Goal: Find specific page/section: Find specific page/section

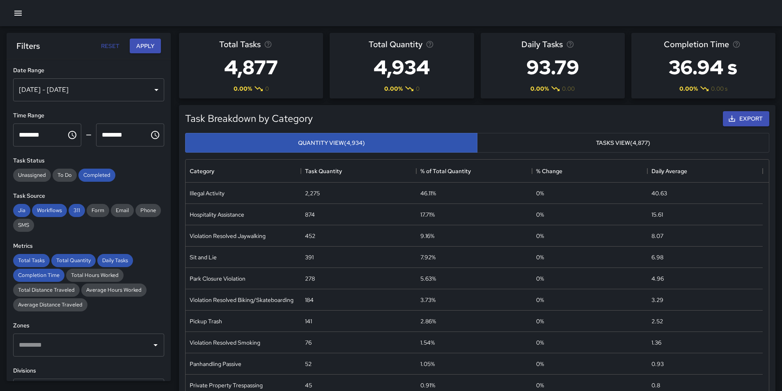
click at [19, 11] on icon "button" at bounding box center [17, 13] width 7 height 5
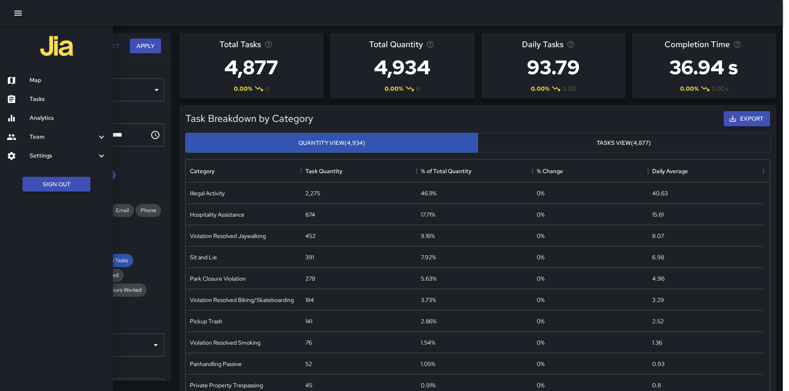
click at [31, 81] on h6 "Map" at bounding box center [68, 80] width 77 height 9
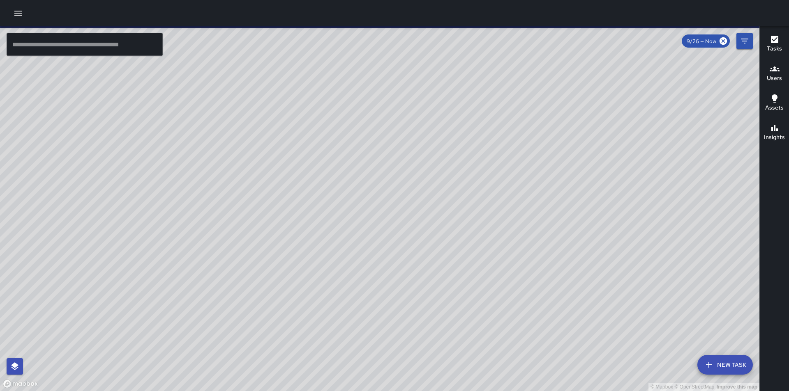
drag, startPoint x: 554, startPoint y: 264, endPoint x: 507, endPoint y: 191, distance: 87.4
click at [507, 191] on div "© Mapbox © OpenStreetMap Improve this map" at bounding box center [379, 208] width 759 height 365
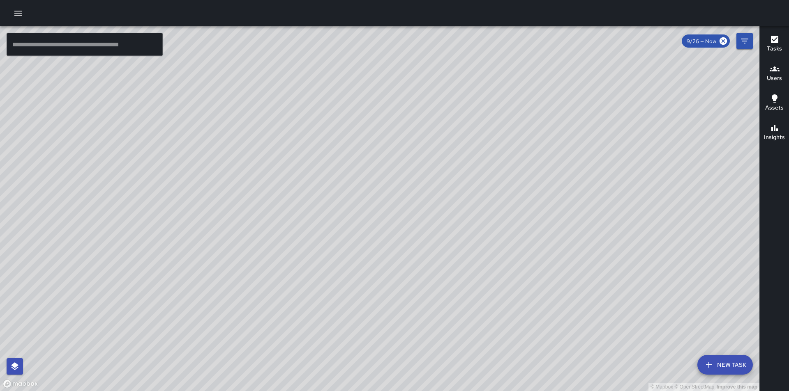
drag, startPoint x: 545, startPoint y: 278, endPoint x: 390, endPoint y: 47, distance: 278.4
click at [390, 47] on div "© Mapbox © OpenStreetMap Improve this map" at bounding box center [379, 208] width 759 height 365
drag, startPoint x: 545, startPoint y: 222, endPoint x: 266, endPoint y: 154, distance: 287.3
click at [266, 154] on div "© Mapbox © OpenStreetMap Improve this map" at bounding box center [379, 208] width 759 height 365
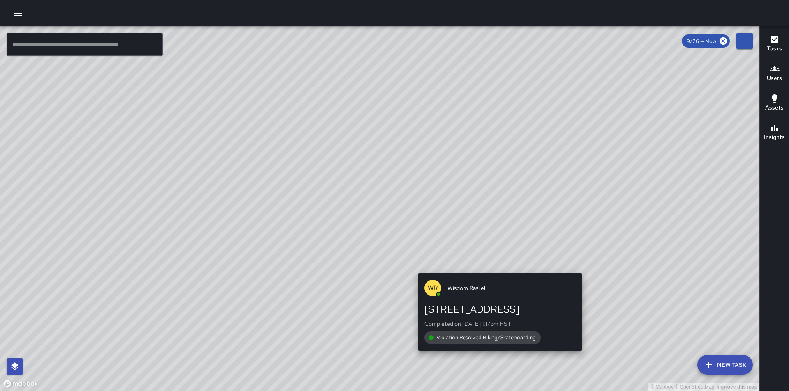
click at [557, 206] on div "© Mapbox © OpenStreetMap Improve this map [PERSON_NAME] Rasi'el [STREET_ADDRESS…" at bounding box center [379, 208] width 759 height 365
click at [475, 185] on div "© Mapbox © OpenStreetMap Improve this map [PERSON_NAME] Rasi'el [STREET_ADDRESS…" at bounding box center [379, 208] width 759 height 365
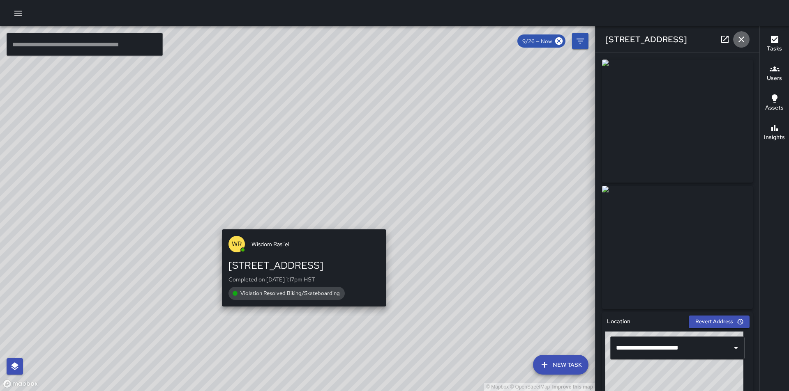
click at [739, 41] on icon "button" at bounding box center [741, 40] width 6 height 6
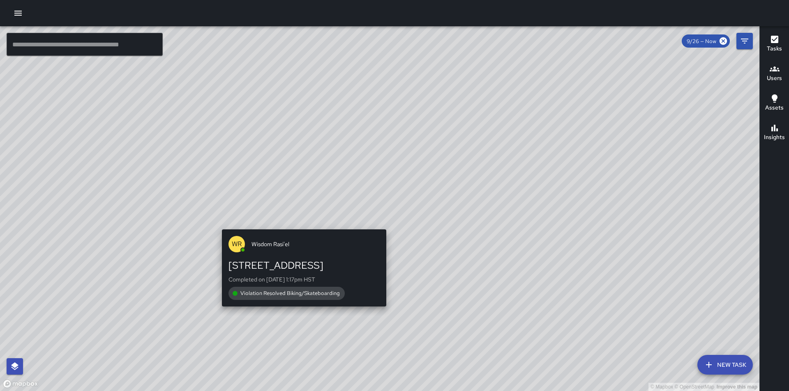
click at [331, 104] on div "© Mapbox © OpenStreetMap Improve this map [PERSON_NAME] Rasi'el [STREET_ADDRESS…" at bounding box center [379, 208] width 759 height 365
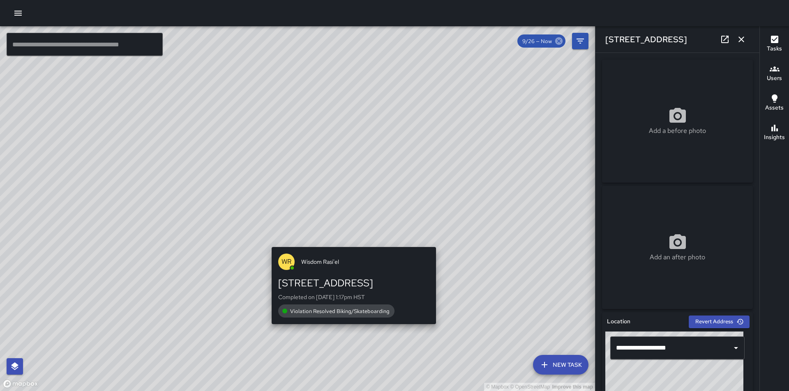
click at [561, 40] on icon at bounding box center [558, 40] width 7 height 7
click at [579, 39] on icon "Filters" at bounding box center [579, 41] width 7 height 5
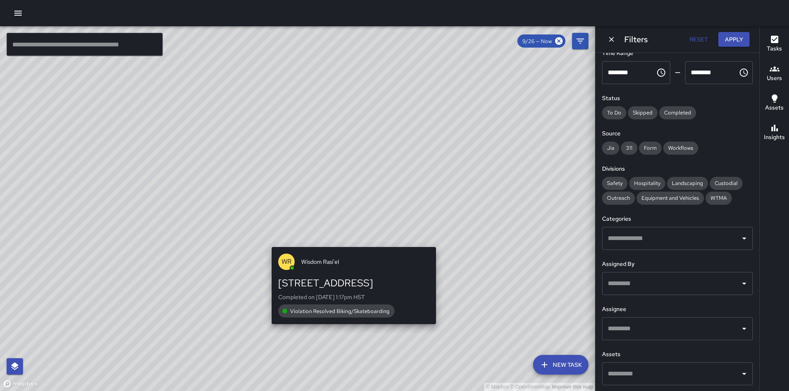
scroll to position [53, 0]
click at [739, 240] on icon "Open" at bounding box center [744, 238] width 10 height 10
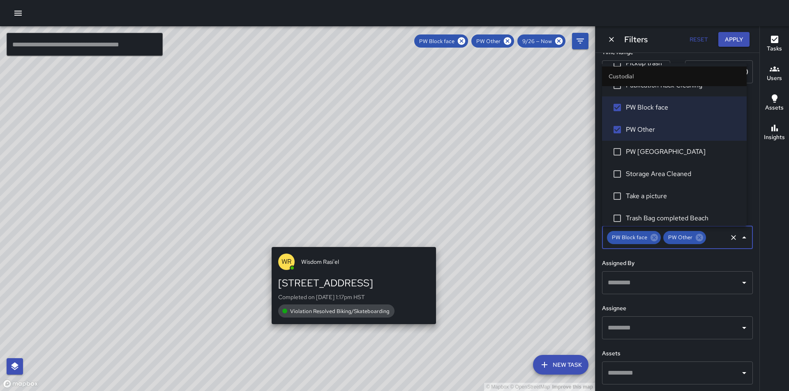
scroll to position [353, 0]
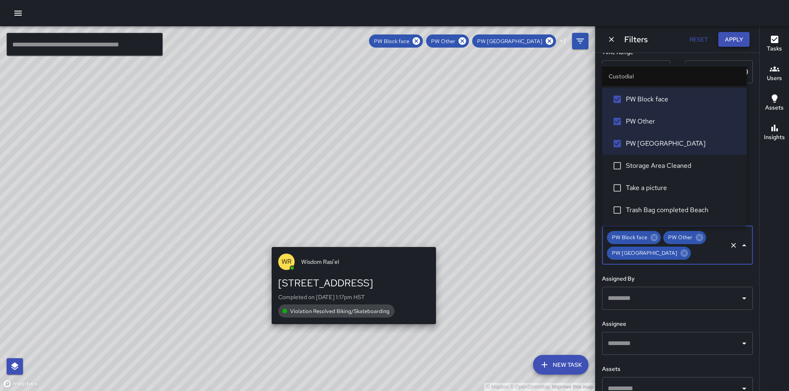
click at [737, 41] on button "Apply" at bounding box center [733, 39] width 31 height 15
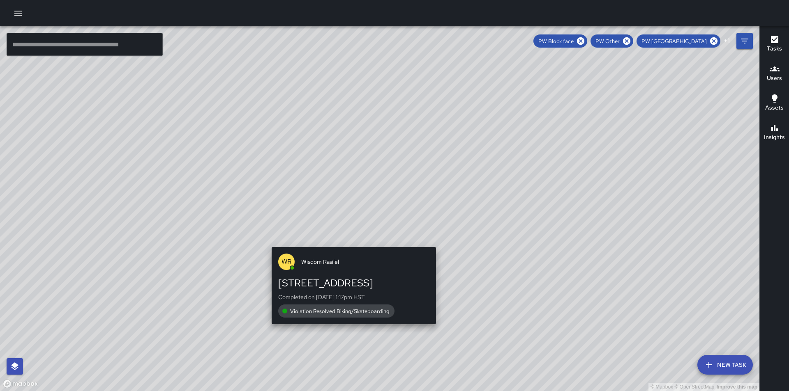
drag, startPoint x: 492, startPoint y: 314, endPoint x: 492, endPoint y: 308, distance: 6.6
click at [492, 309] on div "© Mapbox © OpenStreetMap Improve this map [PERSON_NAME] Rasi'el [STREET_ADDRESS…" at bounding box center [379, 208] width 759 height 365
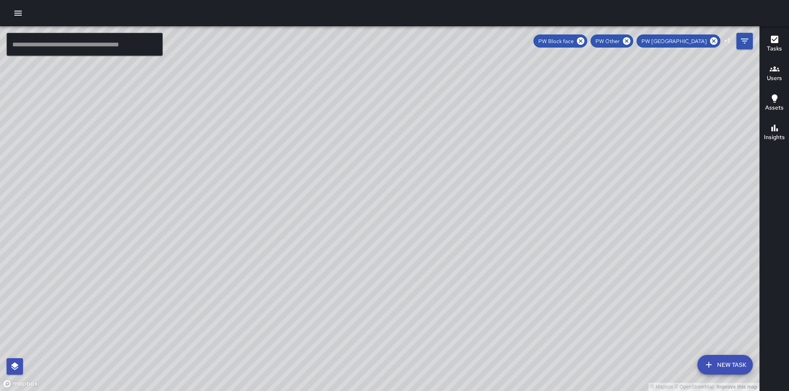
drag, startPoint x: 501, startPoint y: 304, endPoint x: 491, endPoint y: 186, distance: 118.3
click at [491, 186] on div "© Mapbox © OpenStreetMap Improve this map" at bounding box center [379, 208] width 759 height 365
click at [393, 144] on div "© Mapbox © OpenStreetMap Improve this map DH [PERSON_NAME] Ambassador Tasks 0 /…" at bounding box center [379, 208] width 759 height 365
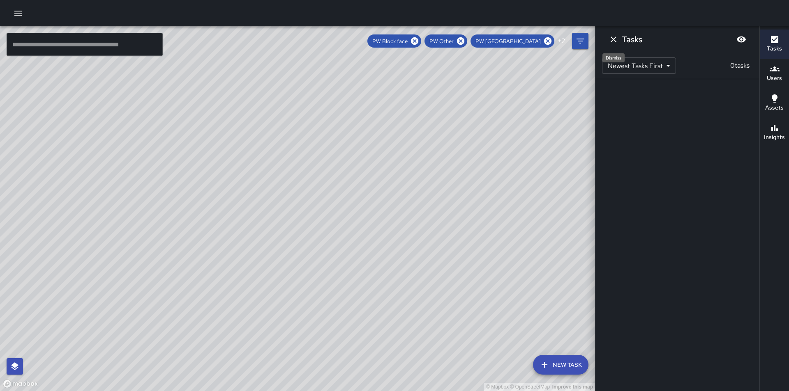
click at [612, 41] on icon "Dismiss" at bounding box center [613, 40] width 6 height 6
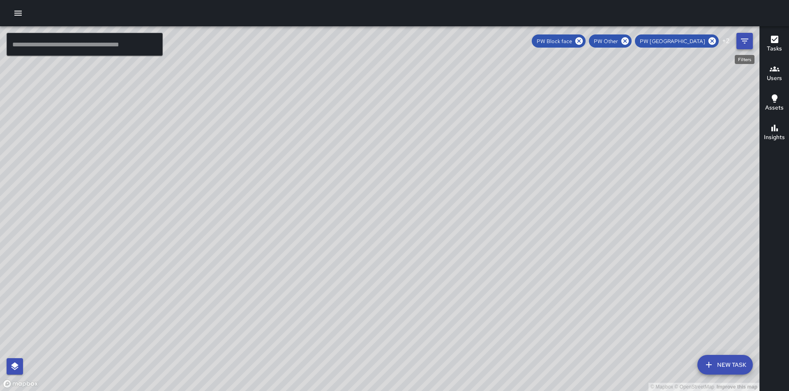
click at [743, 44] on icon "Filters" at bounding box center [744, 41] width 10 height 10
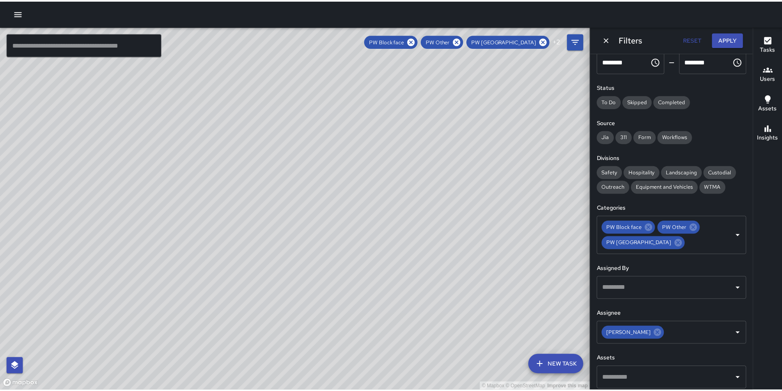
scroll to position [69, 0]
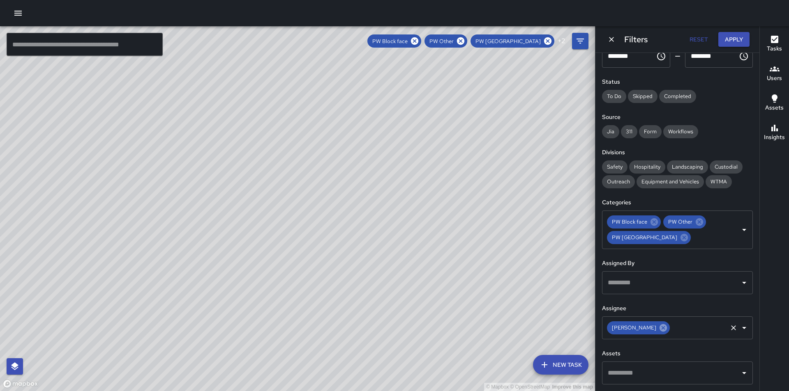
click at [659, 329] on icon at bounding box center [662, 327] width 7 height 7
click at [737, 38] on button "Apply" at bounding box center [733, 39] width 31 height 15
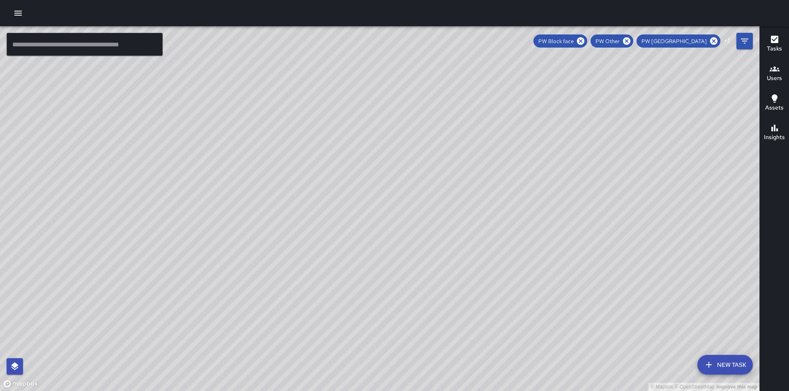
drag, startPoint x: 413, startPoint y: 127, endPoint x: 432, endPoint y: 217, distance: 91.6
click at [432, 217] on div "© Mapbox © OpenStreetMap Improve this map" at bounding box center [379, 208] width 759 height 365
drag, startPoint x: 308, startPoint y: 171, endPoint x: 284, endPoint y: 147, distance: 34.3
click at [284, 147] on div "© Mapbox © OpenStreetMap Improve this map" at bounding box center [379, 208] width 759 height 365
drag, startPoint x: 525, startPoint y: 228, endPoint x: 437, endPoint y: 108, distance: 148.9
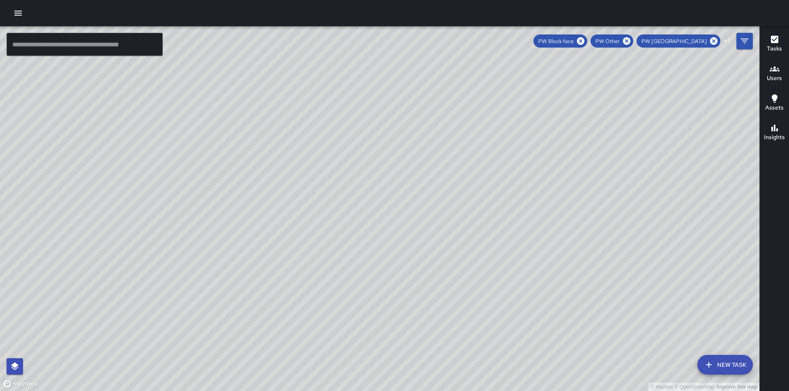
click at [437, 108] on div "© Mapbox © OpenStreetMap Improve this map" at bounding box center [379, 208] width 759 height 365
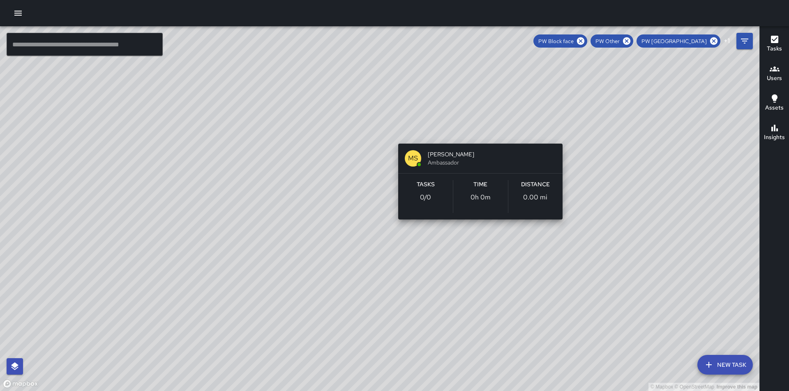
click at [478, 132] on div "© Mapbox © OpenStreetMap Improve this map [PERSON_NAME] Ambassador Tasks 0 / 0 …" at bounding box center [379, 208] width 759 height 365
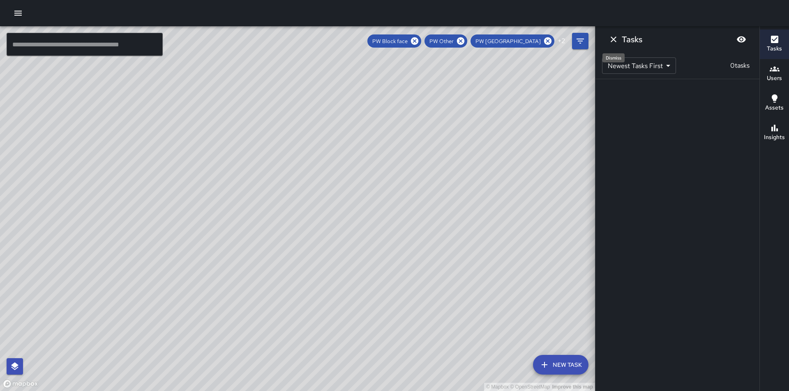
click at [610, 38] on icon "Dismiss" at bounding box center [613, 39] width 10 height 10
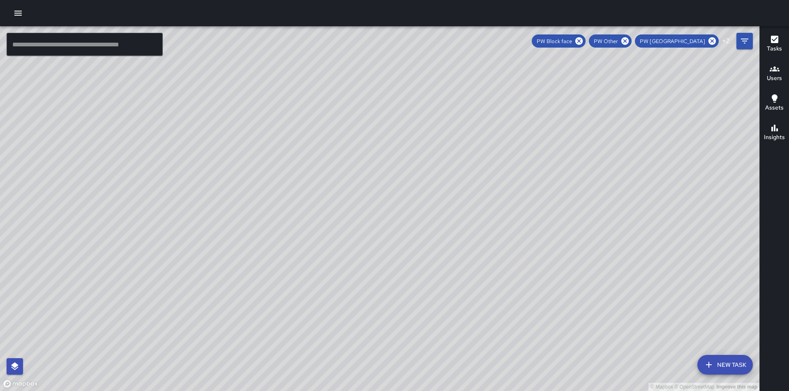
click at [20, 12] on icon "button" at bounding box center [18, 13] width 10 height 10
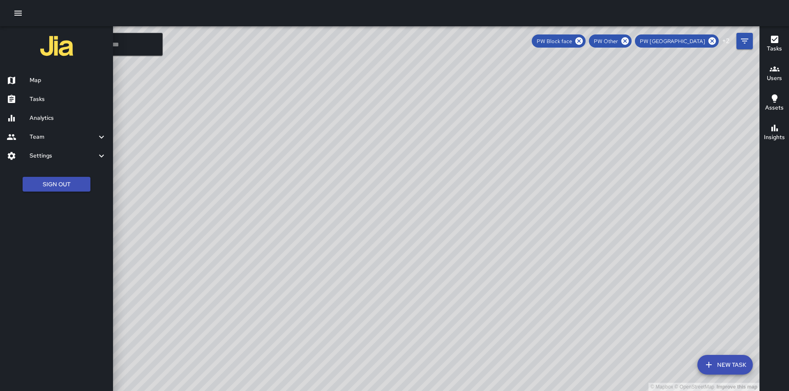
click at [31, 119] on h6 "Analytics" at bounding box center [68, 118] width 77 height 9
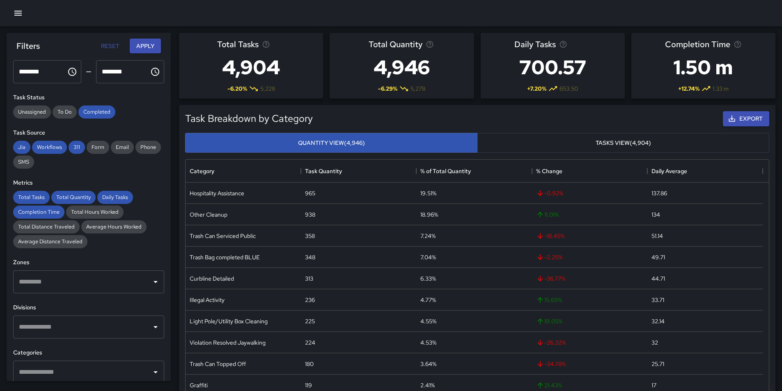
scroll to position [123, 0]
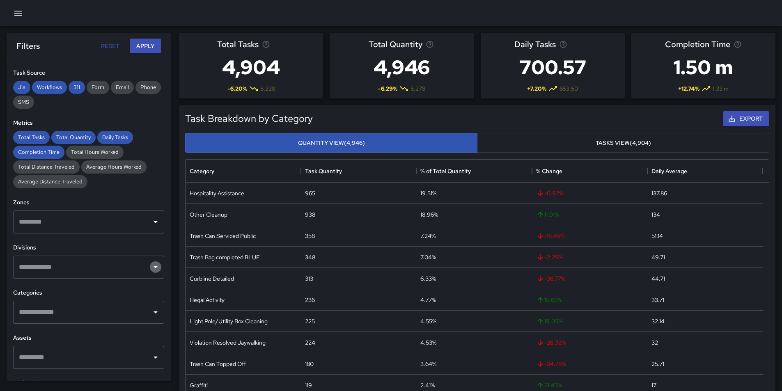
click at [151, 271] on icon "Open" at bounding box center [156, 267] width 10 height 10
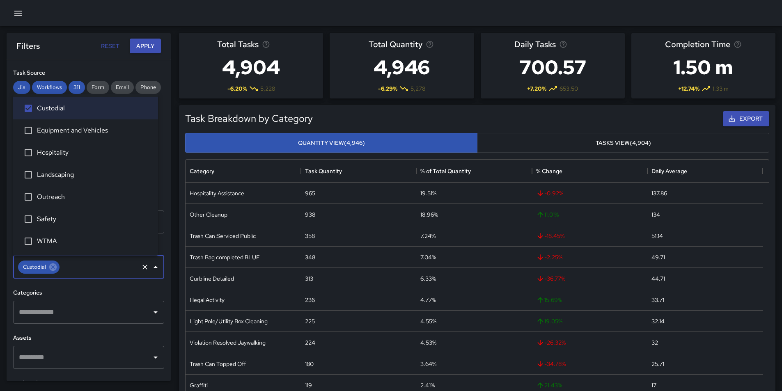
click at [151, 315] on icon "Open" at bounding box center [156, 313] width 10 height 10
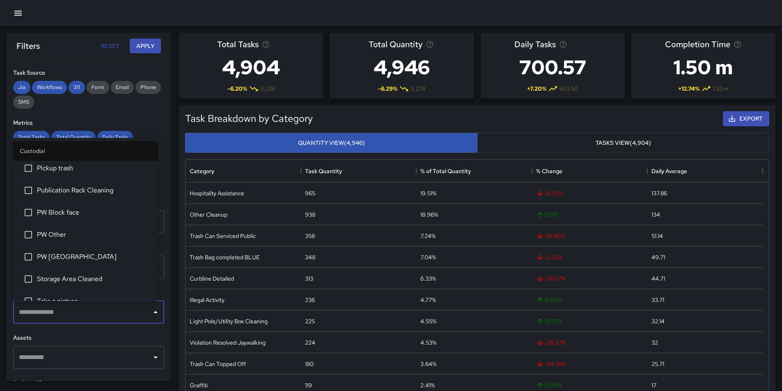
scroll to position [329, 0]
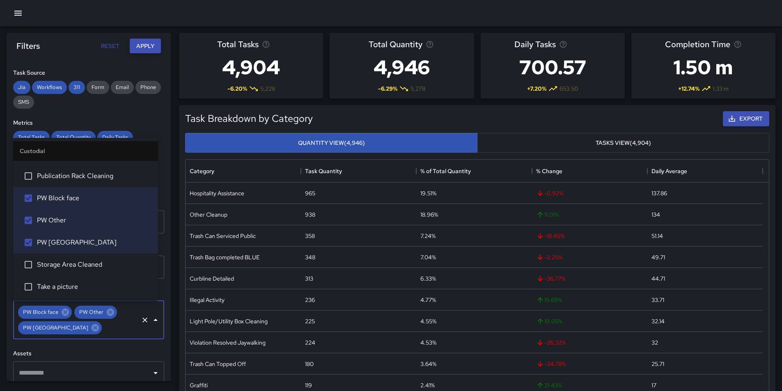
click at [148, 48] on button "Apply" at bounding box center [145, 46] width 31 height 15
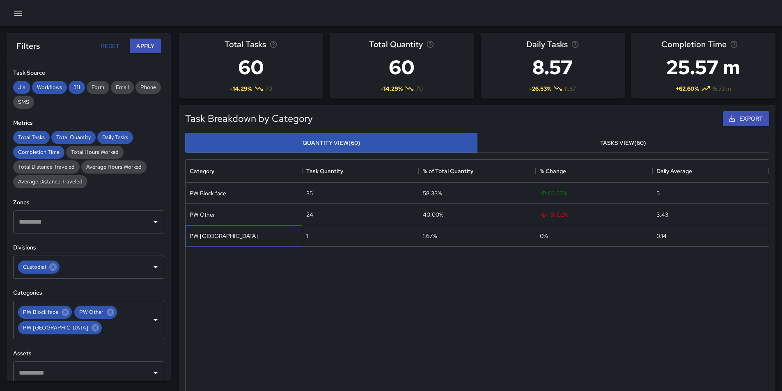
click at [225, 236] on div "PW [GEOGRAPHIC_DATA]" at bounding box center [224, 236] width 68 height 8
click at [641, 140] on button "Tasks View (60)" at bounding box center [623, 143] width 292 height 20
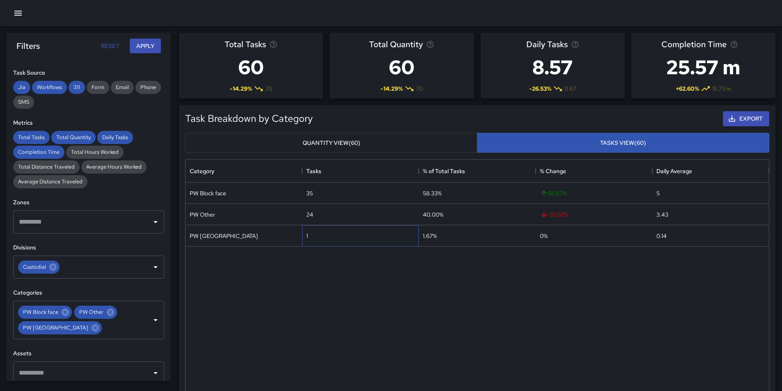
click at [307, 235] on div "1" at bounding box center [307, 236] width 2 height 8
click at [248, 235] on div "PW [GEOGRAPHIC_DATA]" at bounding box center [224, 236] width 68 height 8
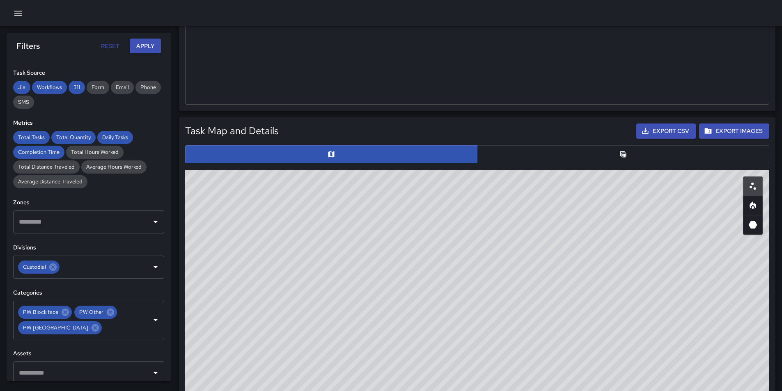
scroll to position [304, 0]
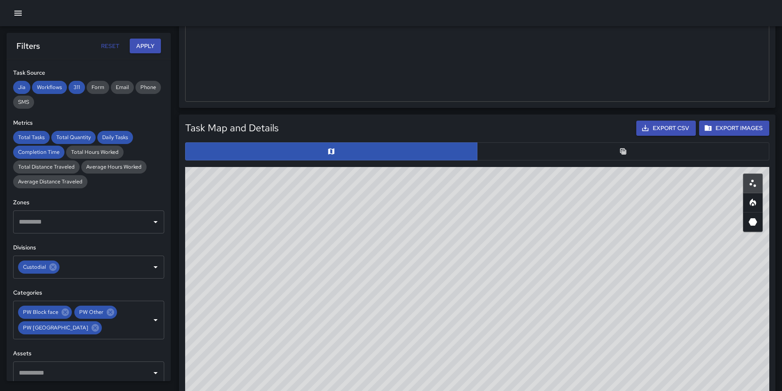
drag, startPoint x: 534, startPoint y: 333, endPoint x: 381, endPoint y: 305, distance: 156.2
click at [381, 305] on div "© Mapbox © OpenStreetMap Improve this map" at bounding box center [477, 331] width 584 height 329
drag, startPoint x: 482, startPoint y: 264, endPoint x: 468, endPoint y: 336, distance: 73.2
click at [468, 336] on div "© Mapbox © OpenStreetMap Improve this map" at bounding box center [477, 331] width 584 height 329
click at [524, 306] on div "© Mapbox © OpenStreetMap Improve this map" at bounding box center [477, 331] width 584 height 329
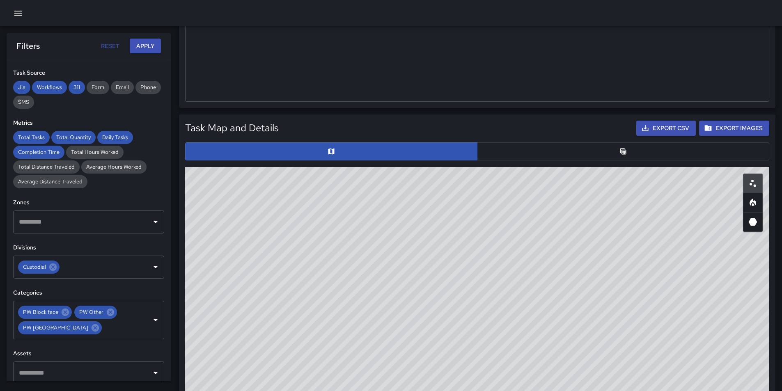
click at [516, 285] on div "© Mapbox © OpenStreetMap Improve this map" at bounding box center [477, 331] width 584 height 329
click at [516, 280] on div "© Mapbox © OpenStreetMap Improve this map" at bounding box center [477, 331] width 584 height 329
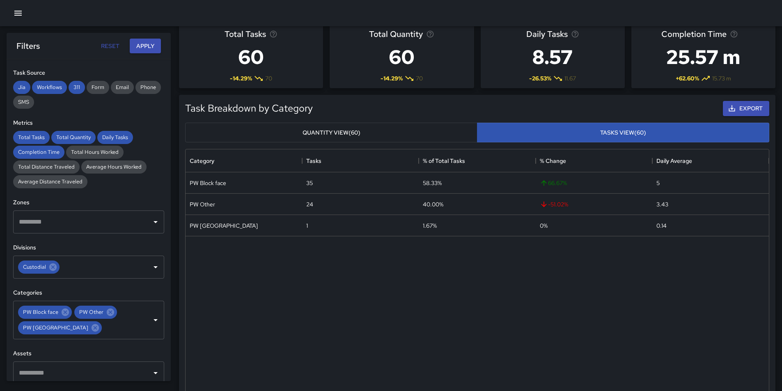
scroll to position [0, 0]
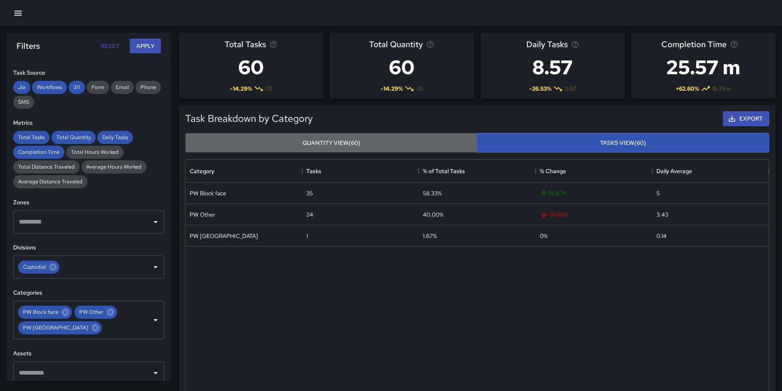
click at [415, 141] on button "Quantity View (60)" at bounding box center [331, 143] width 292 height 20
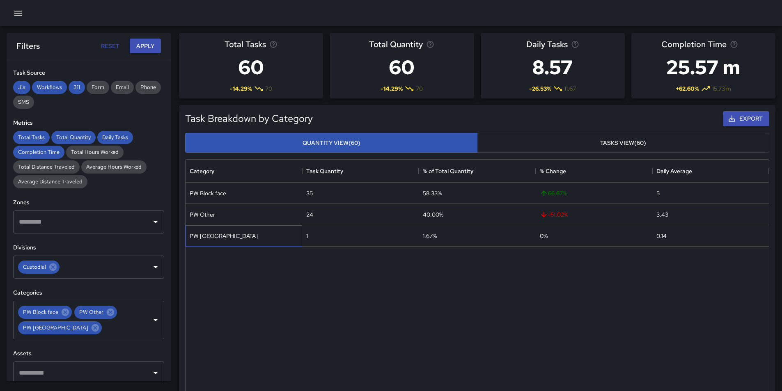
click at [213, 237] on div "PW [GEOGRAPHIC_DATA]" at bounding box center [224, 236] width 68 height 8
click at [107, 313] on icon at bounding box center [110, 312] width 7 height 7
click at [64, 312] on icon at bounding box center [65, 312] width 9 height 9
click at [143, 50] on button "Apply" at bounding box center [145, 46] width 31 height 15
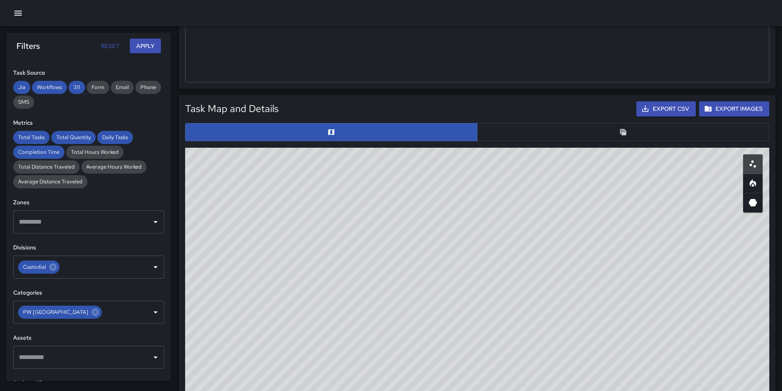
scroll to position [329, 0]
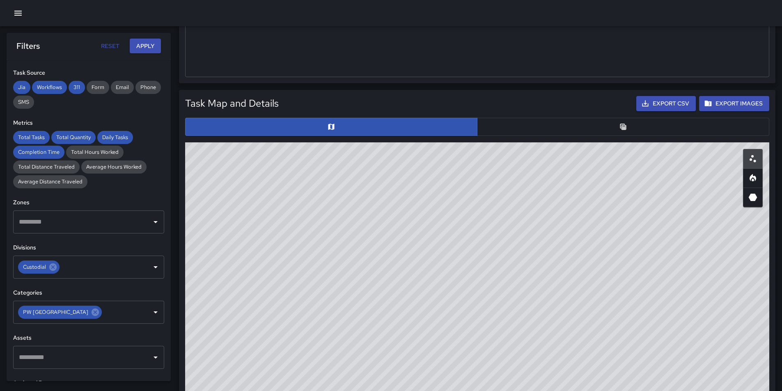
click at [625, 126] on icon "Table" at bounding box center [623, 127] width 8 height 8
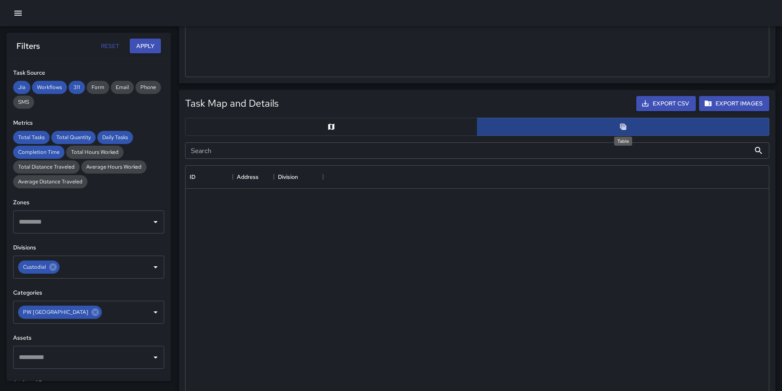
scroll to position [7, 7]
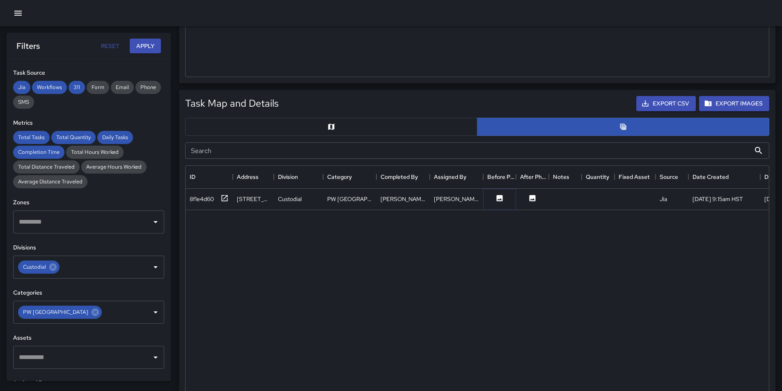
click at [501, 197] on icon at bounding box center [500, 198] width 6 height 6
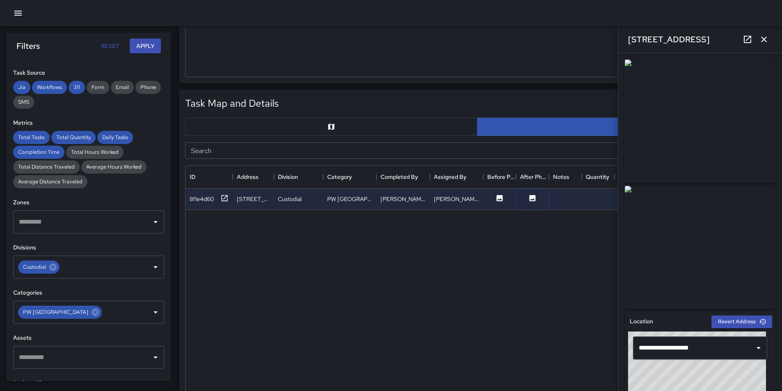
click at [535, 200] on icon at bounding box center [533, 198] width 6 height 6
click at [532, 197] on icon at bounding box center [533, 198] width 6 height 6
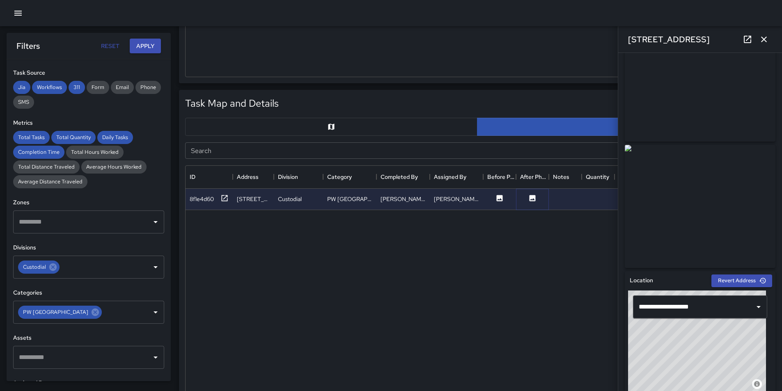
scroll to position [0, 0]
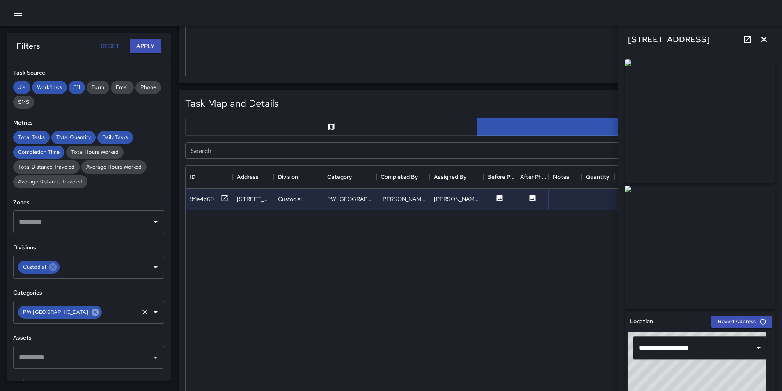
click at [98, 312] on icon at bounding box center [95, 312] width 9 height 9
click at [53, 267] on icon at bounding box center [52, 267] width 7 height 7
click at [145, 43] on button "Apply" at bounding box center [145, 46] width 31 height 15
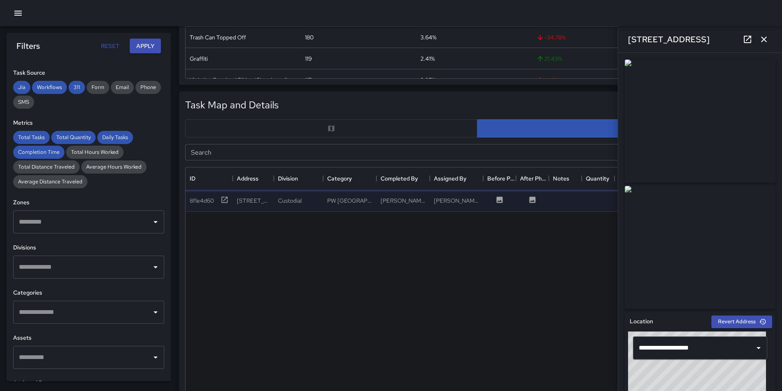
scroll to position [329, 0]
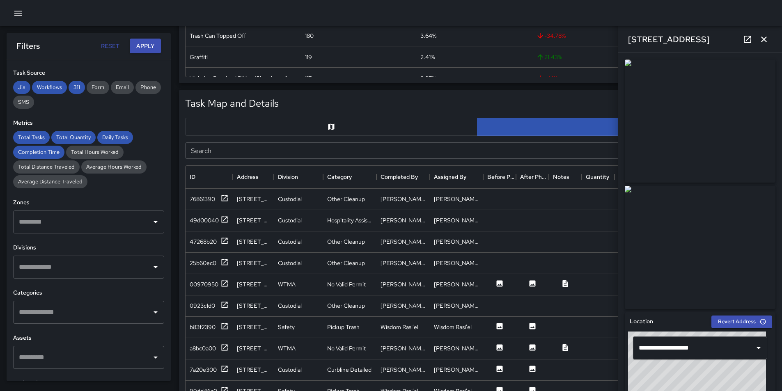
click at [762, 39] on icon "button" at bounding box center [764, 39] width 10 height 10
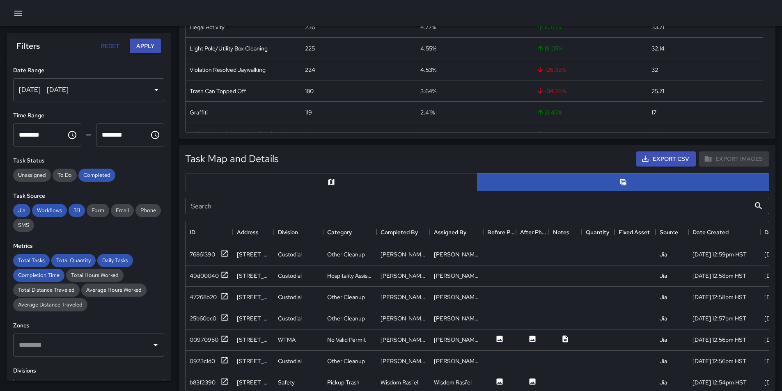
scroll to position [164, 0]
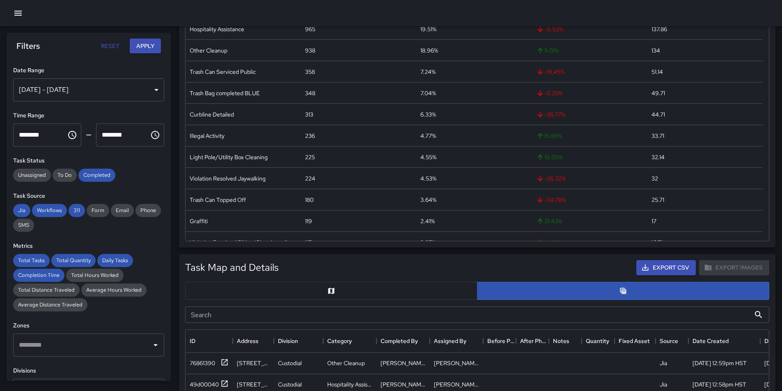
click at [22, 14] on icon "button" at bounding box center [18, 13] width 10 height 10
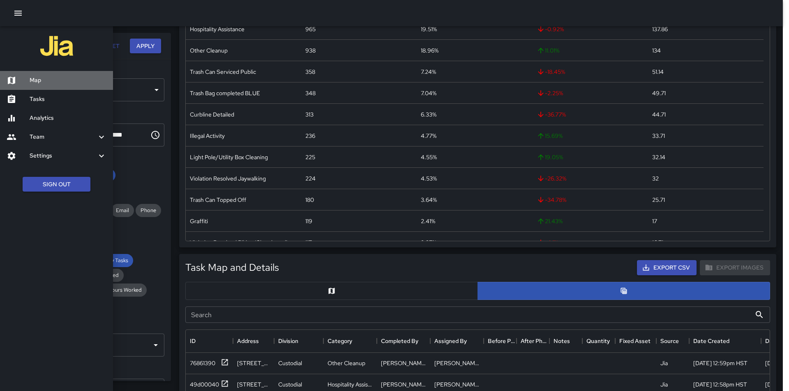
click at [13, 77] on icon at bounding box center [12, 81] width 10 height 10
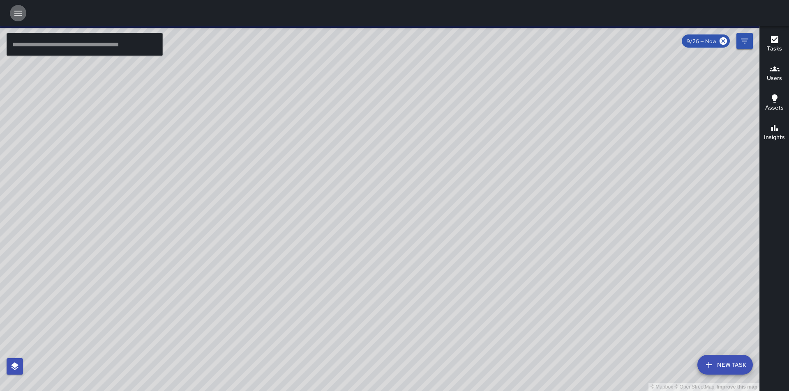
click at [19, 14] on icon "button" at bounding box center [18, 13] width 10 height 10
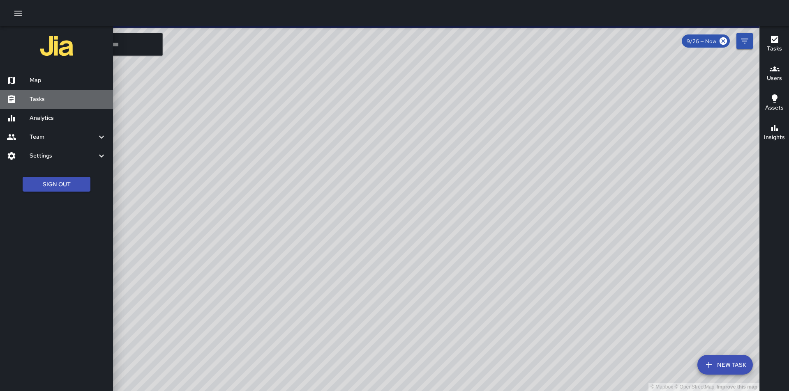
click at [10, 100] on icon at bounding box center [11, 99] width 7 height 8
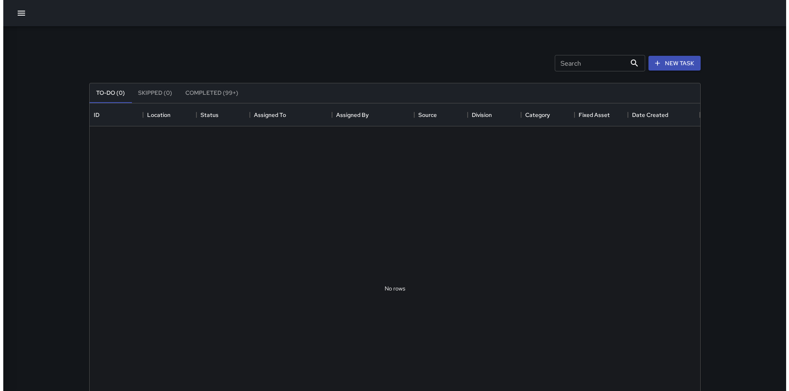
scroll to position [342, 604]
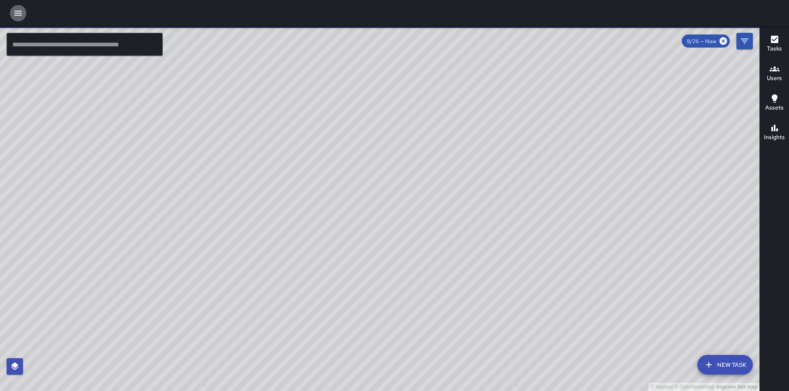
click at [17, 14] on icon "button" at bounding box center [17, 13] width 7 height 5
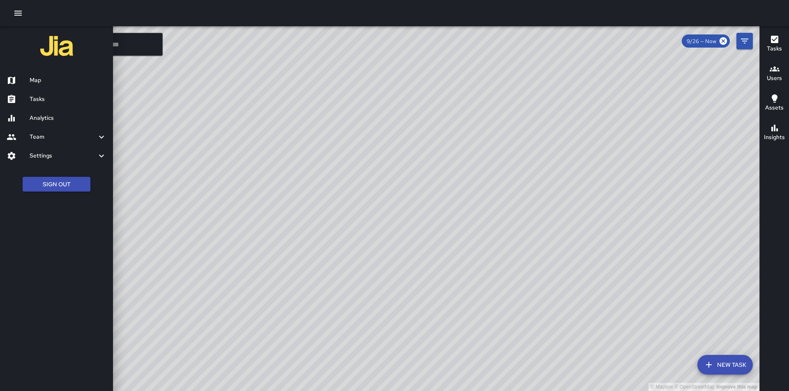
drag, startPoint x: 448, startPoint y: 251, endPoint x: 369, endPoint y: 219, distance: 85.3
click at [369, 219] on div at bounding box center [394, 195] width 789 height 391
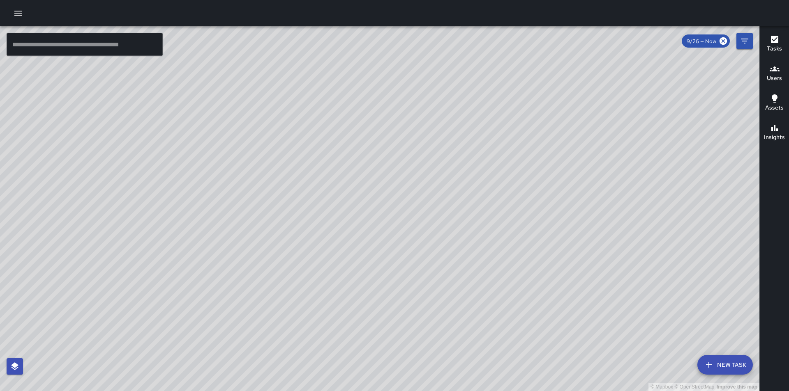
drag, startPoint x: 417, startPoint y: 218, endPoint x: 367, endPoint y: 202, distance: 52.5
click at [367, 202] on div "© Mapbox © OpenStreetMap Improve this map" at bounding box center [379, 208] width 759 height 365
drag, startPoint x: 367, startPoint y: 202, endPoint x: 313, endPoint y: 171, distance: 62.8
click at [313, 171] on div "© Mapbox © OpenStreetMap Improve this map" at bounding box center [379, 208] width 759 height 365
drag, startPoint x: 515, startPoint y: 321, endPoint x: 366, endPoint y: 129, distance: 242.6
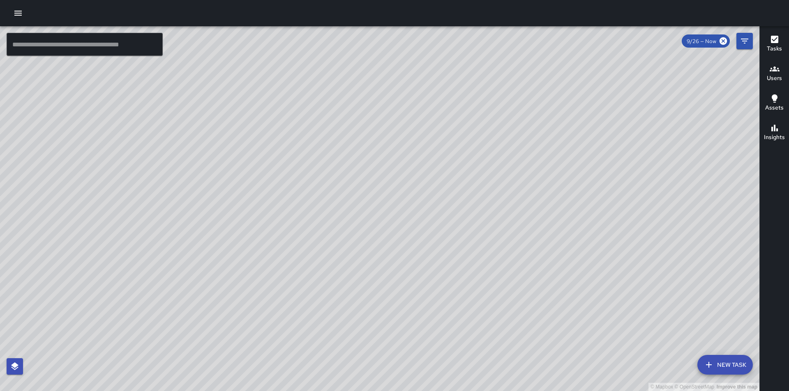
click at [366, 129] on div "© Mapbox © OpenStreetMap Improve this map" at bounding box center [379, 208] width 759 height 365
drag, startPoint x: 490, startPoint y: 301, endPoint x: 424, endPoint y: 177, distance: 141.1
click at [424, 177] on div "© Mapbox © OpenStreetMap Improve this map" at bounding box center [379, 208] width 759 height 365
drag, startPoint x: 585, startPoint y: 320, endPoint x: 410, endPoint y: 186, distance: 220.3
click at [410, 186] on div "© Mapbox © OpenStreetMap Improve this map" at bounding box center [379, 208] width 759 height 365
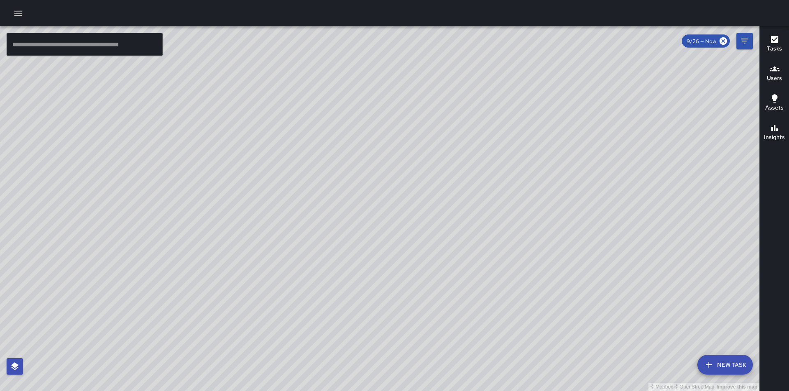
drag, startPoint x: 468, startPoint y: 295, endPoint x: 510, endPoint y: 118, distance: 182.2
click at [510, 118] on div "© Mapbox © OpenStreetMap Improve this map" at bounding box center [379, 208] width 759 height 365
drag, startPoint x: 315, startPoint y: 257, endPoint x: 407, endPoint y: 244, distance: 93.0
click at [407, 244] on div "© Mapbox © OpenStreetMap Improve this map" at bounding box center [379, 208] width 759 height 365
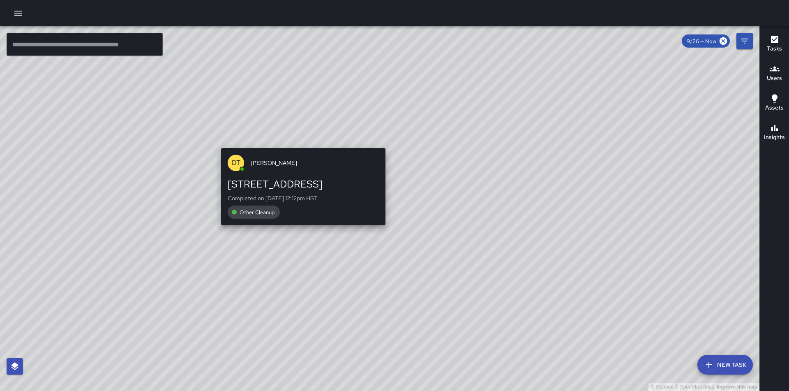
click at [405, 124] on div "© Mapbox © OpenStreetMap Improve this map [PERSON_NAME] [PERSON_NAME] [STREET_A…" at bounding box center [379, 208] width 759 height 365
click at [305, 137] on div "© Mapbox © OpenStreetMap Improve this map [PERSON_NAME] [PERSON_NAME] [STREET_A…" at bounding box center [379, 208] width 759 height 365
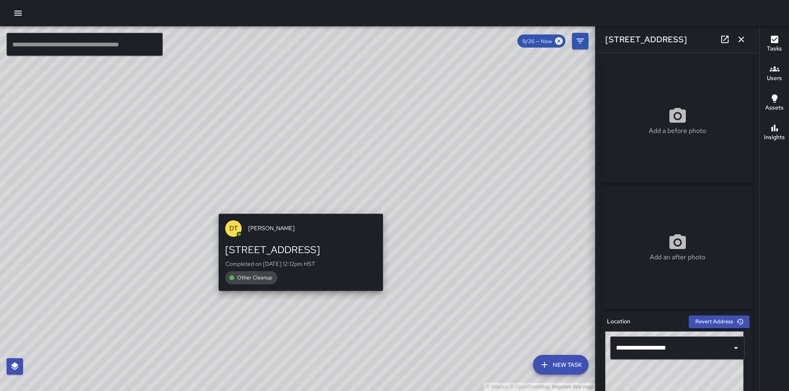
click at [425, 229] on div "© Mapbox © OpenStreetMap Improve this map [PERSON_NAME] [PERSON_NAME] [STREET_A…" at bounding box center [297, 208] width 595 height 365
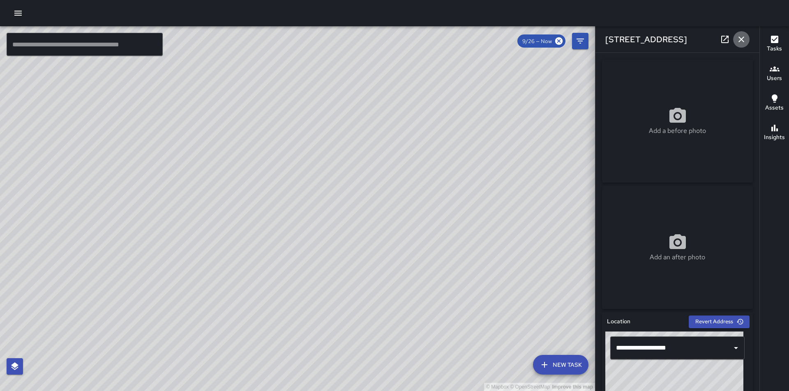
click at [736, 41] on icon "button" at bounding box center [741, 39] width 10 height 10
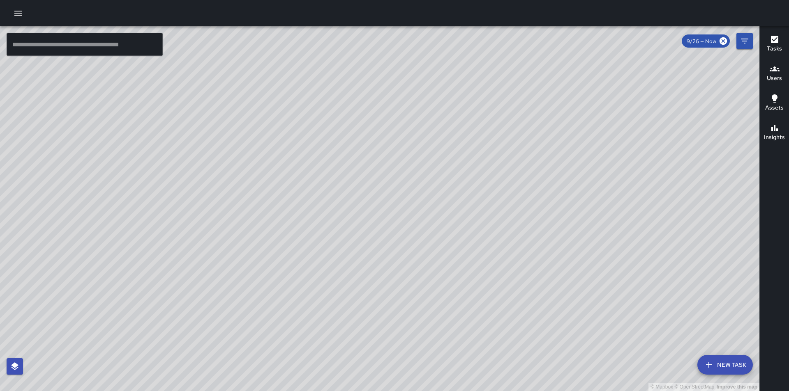
drag, startPoint x: 529, startPoint y: 360, endPoint x: 444, endPoint y: 142, distance: 233.9
click at [444, 142] on div "© Mapbox © OpenStreetMap Improve this map" at bounding box center [379, 208] width 759 height 365
drag, startPoint x: 545, startPoint y: 326, endPoint x: 451, endPoint y: 155, distance: 195.6
click at [451, 155] on div "© Mapbox © OpenStreetMap Improve this map" at bounding box center [379, 208] width 759 height 365
drag, startPoint x: 436, startPoint y: 293, endPoint x: 462, endPoint y: 81, distance: 213.5
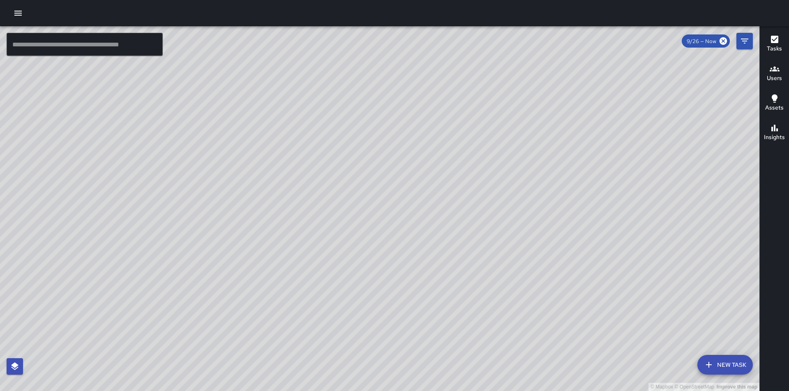
click at [462, 81] on div "© Mapbox © OpenStreetMap Improve this map" at bounding box center [379, 208] width 759 height 365
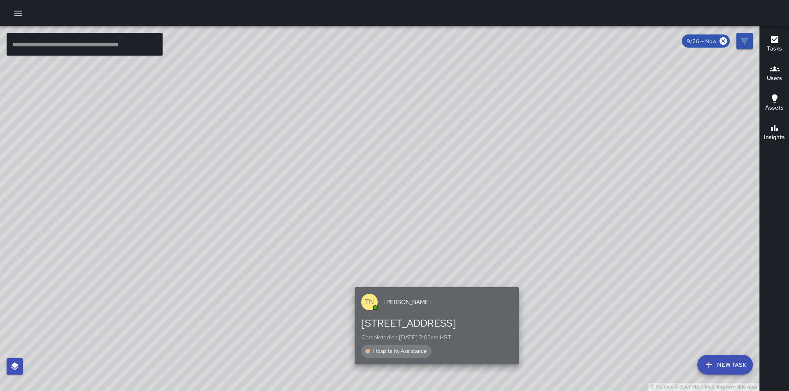
drag, startPoint x: 359, startPoint y: 118, endPoint x: 497, endPoint y: 288, distance: 219.8
click at [497, 288] on div "TN [PERSON_NAME]" at bounding box center [436, 302] width 164 height 30
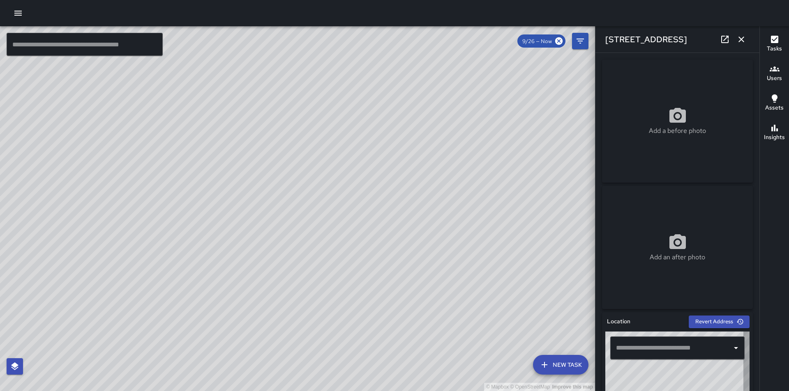
type input "**********"
drag, startPoint x: 341, startPoint y: 185, endPoint x: 421, endPoint y: 407, distance: 236.0
click at [421, 391] on html "© Mapbox © OpenStreetMap Improve this map ​ New Task 9/26 — Now Map Layers Task…" at bounding box center [394, 195] width 789 height 391
